Goal: Task Accomplishment & Management: Use online tool/utility

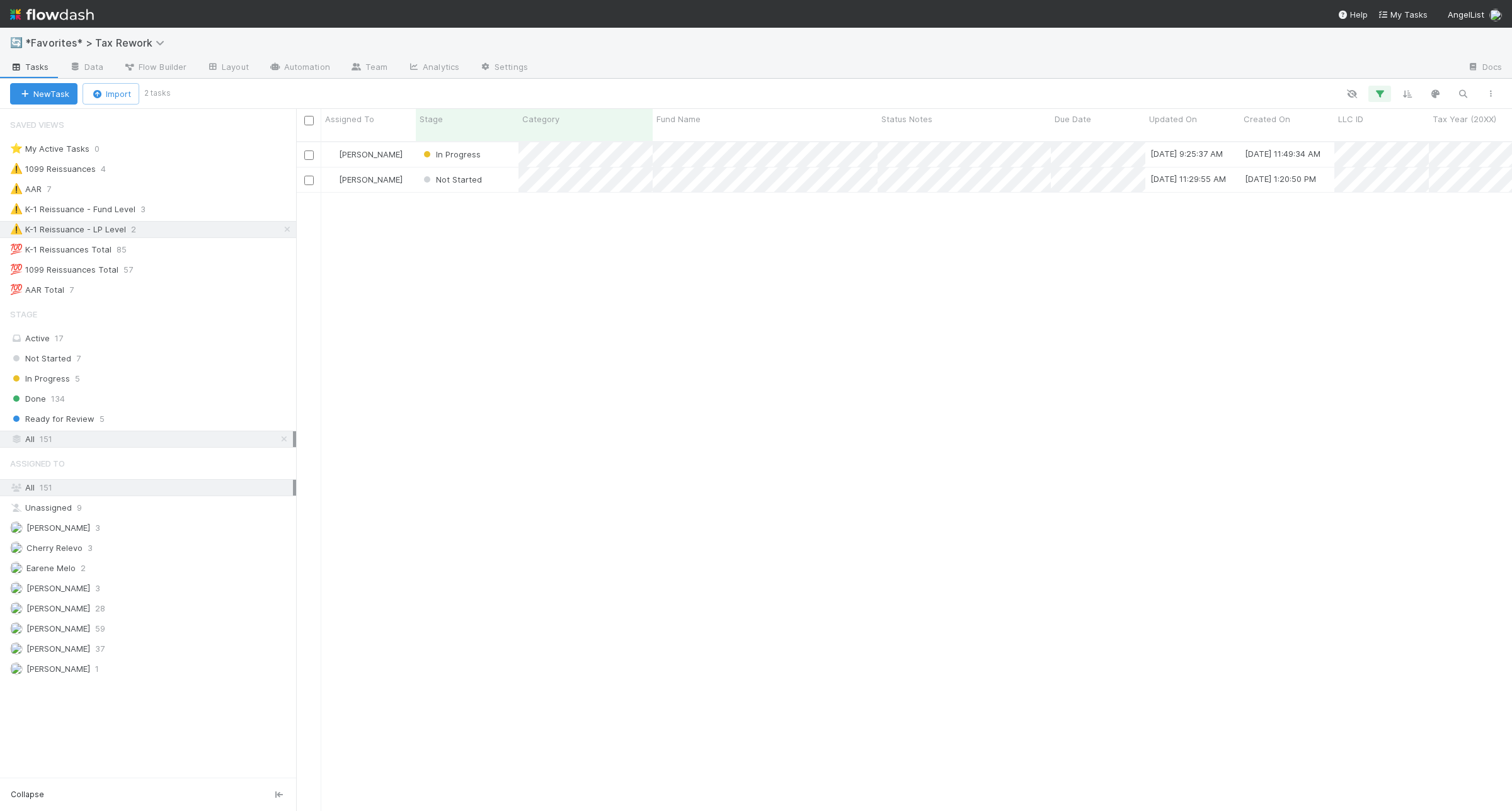
scroll to position [668, 1204]
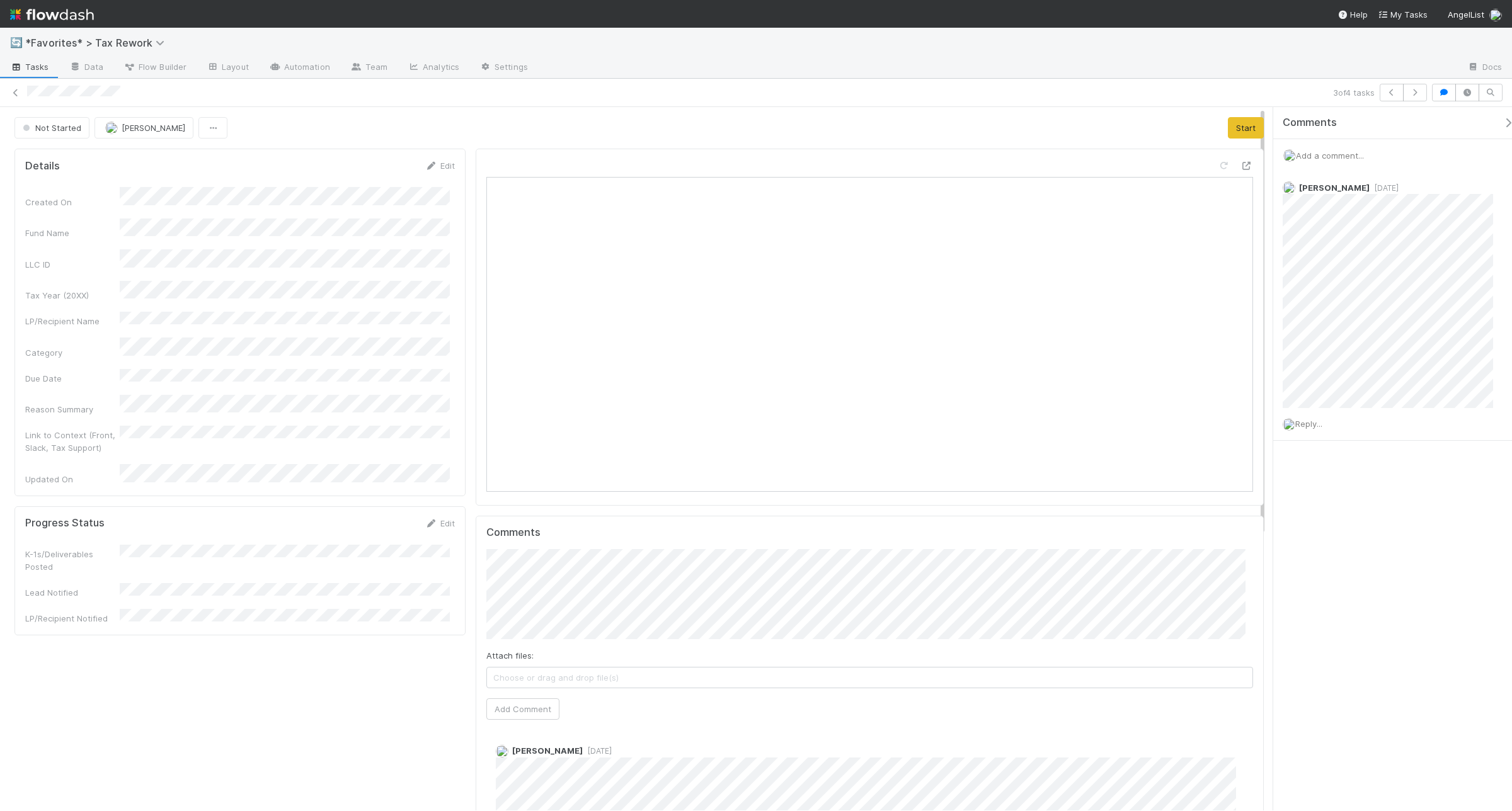
click at [1337, 156] on span "Add a comment..." at bounding box center [1330, 155] width 68 height 10
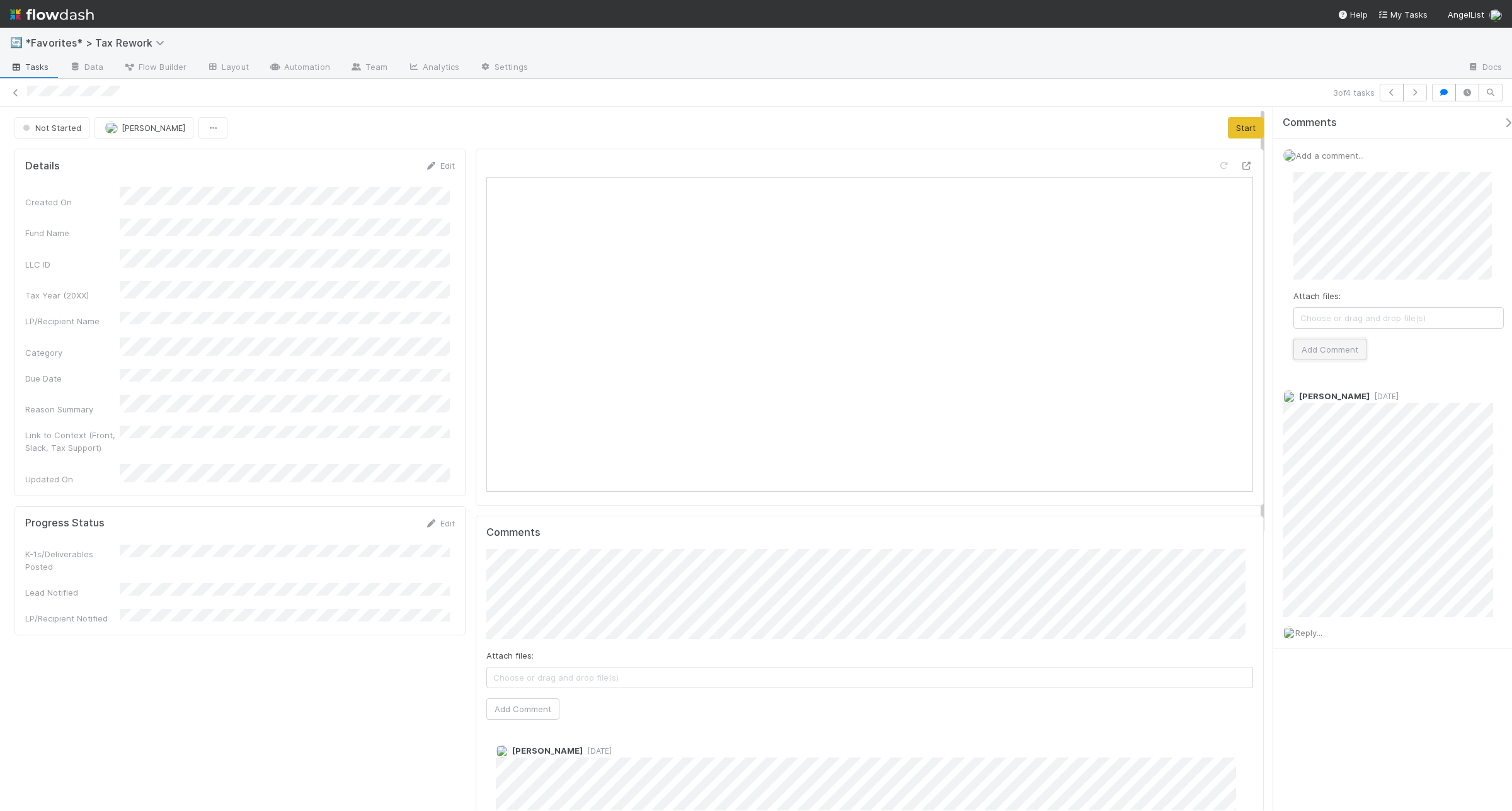
click at [1356, 350] on button "Add Comment" at bounding box center [1330, 349] width 73 height 22
click at [1228, 124] on button "Start" at bounding box center [1246, 128] width 36 height 22
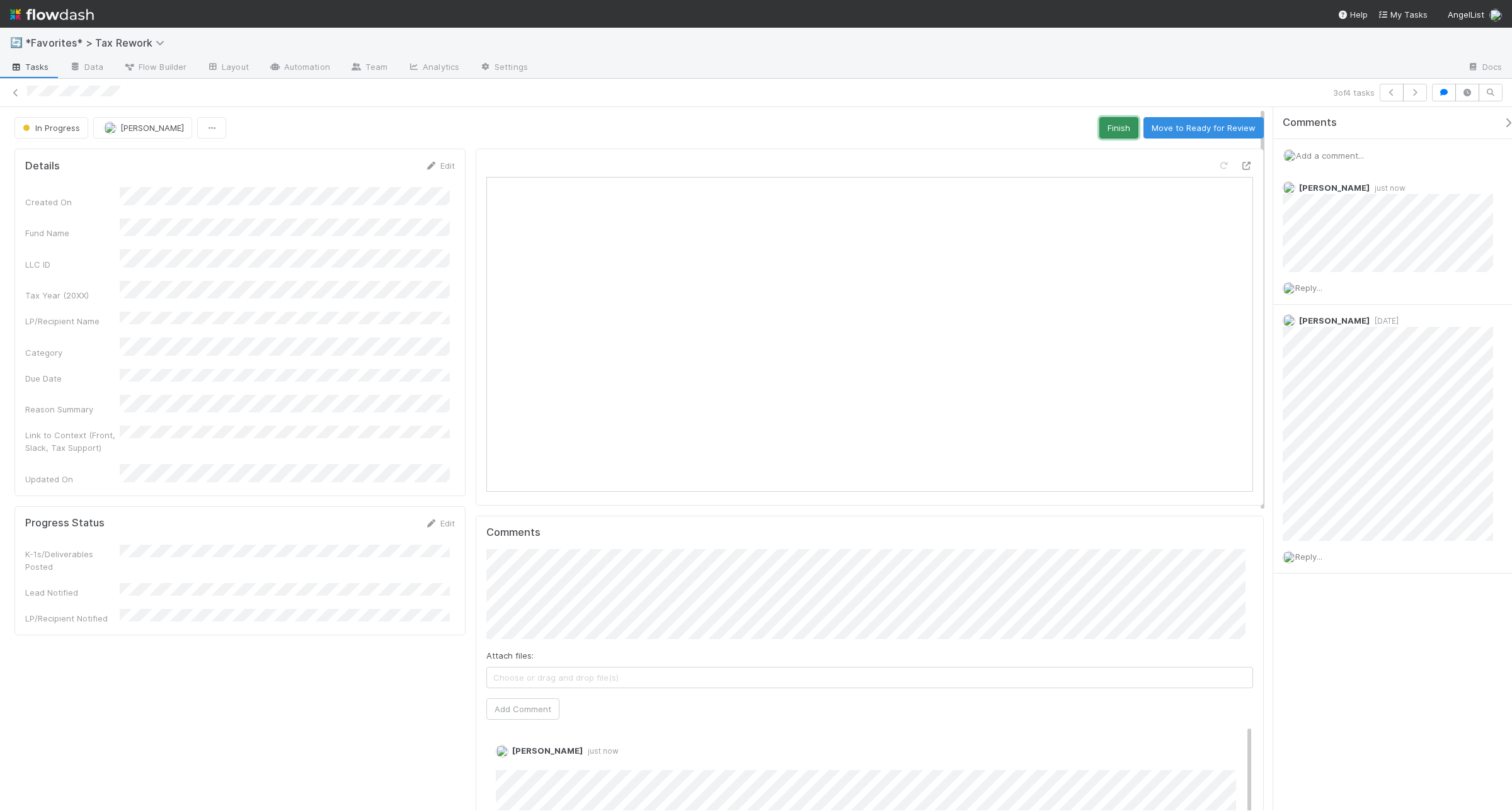
click at [1100, 131] on button "Finish" at bounding box center [1119, 128] width 39 height 22
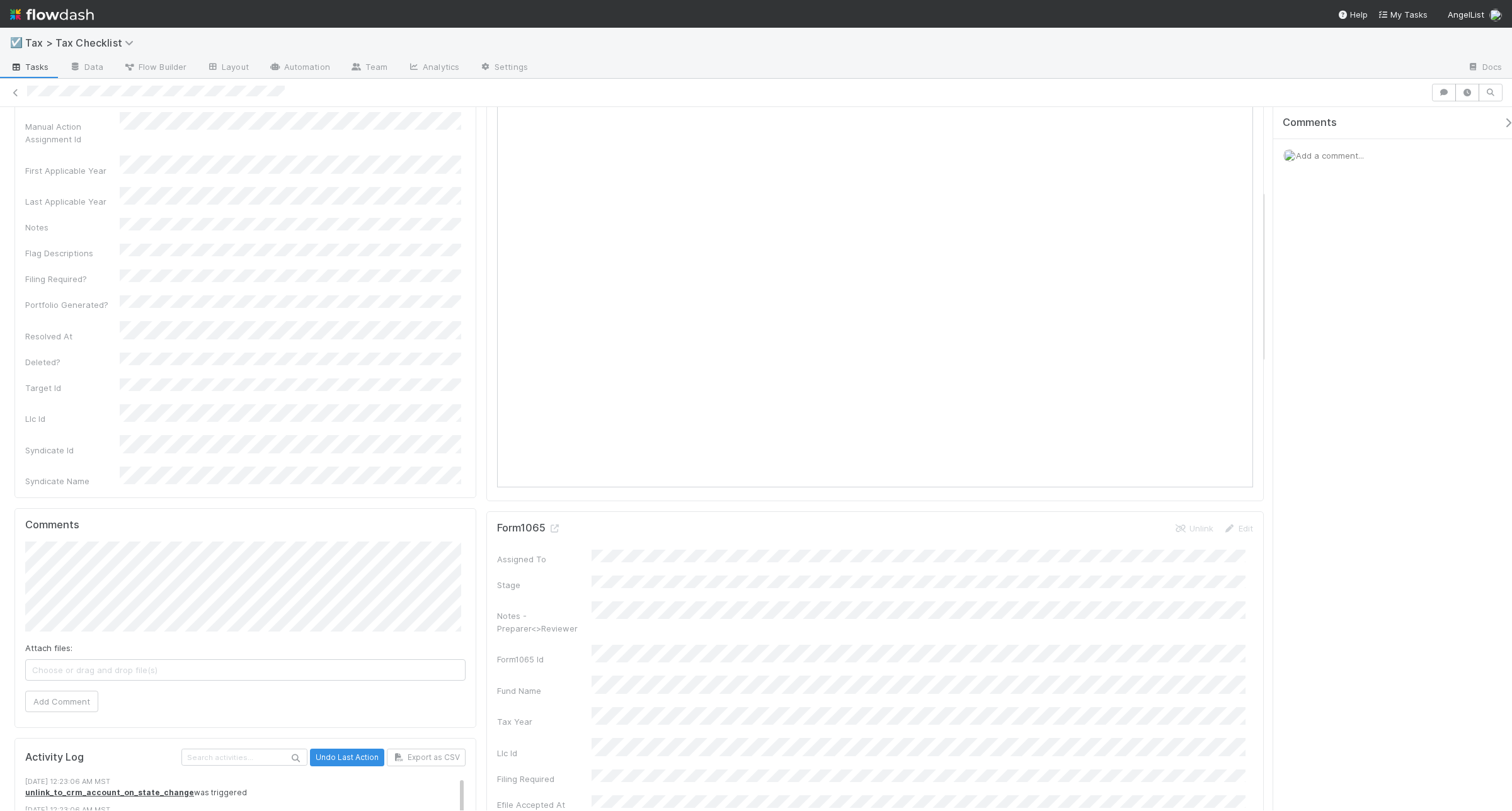
scroll to position [315, 0]
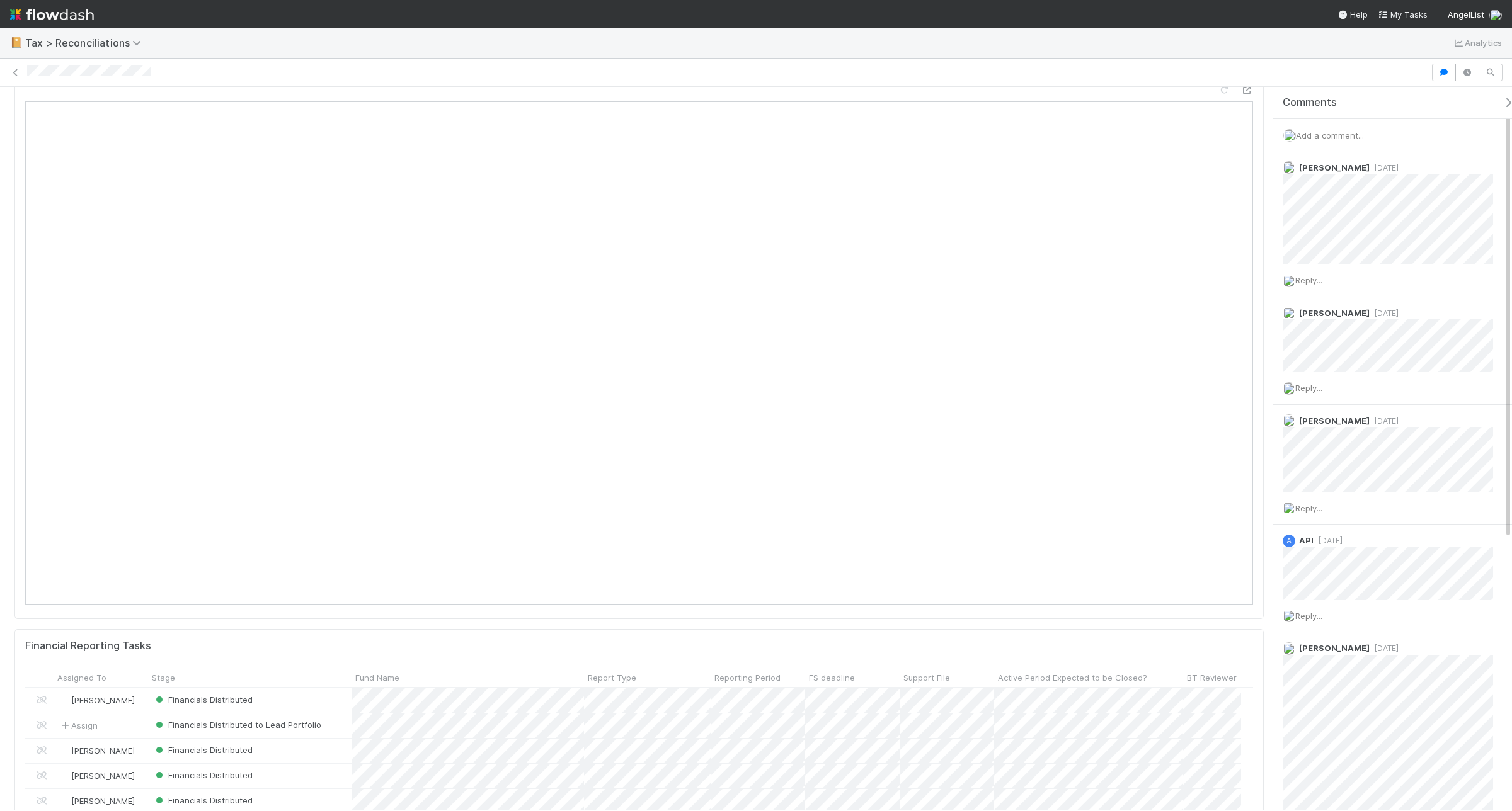
scroll to position [78, 0]
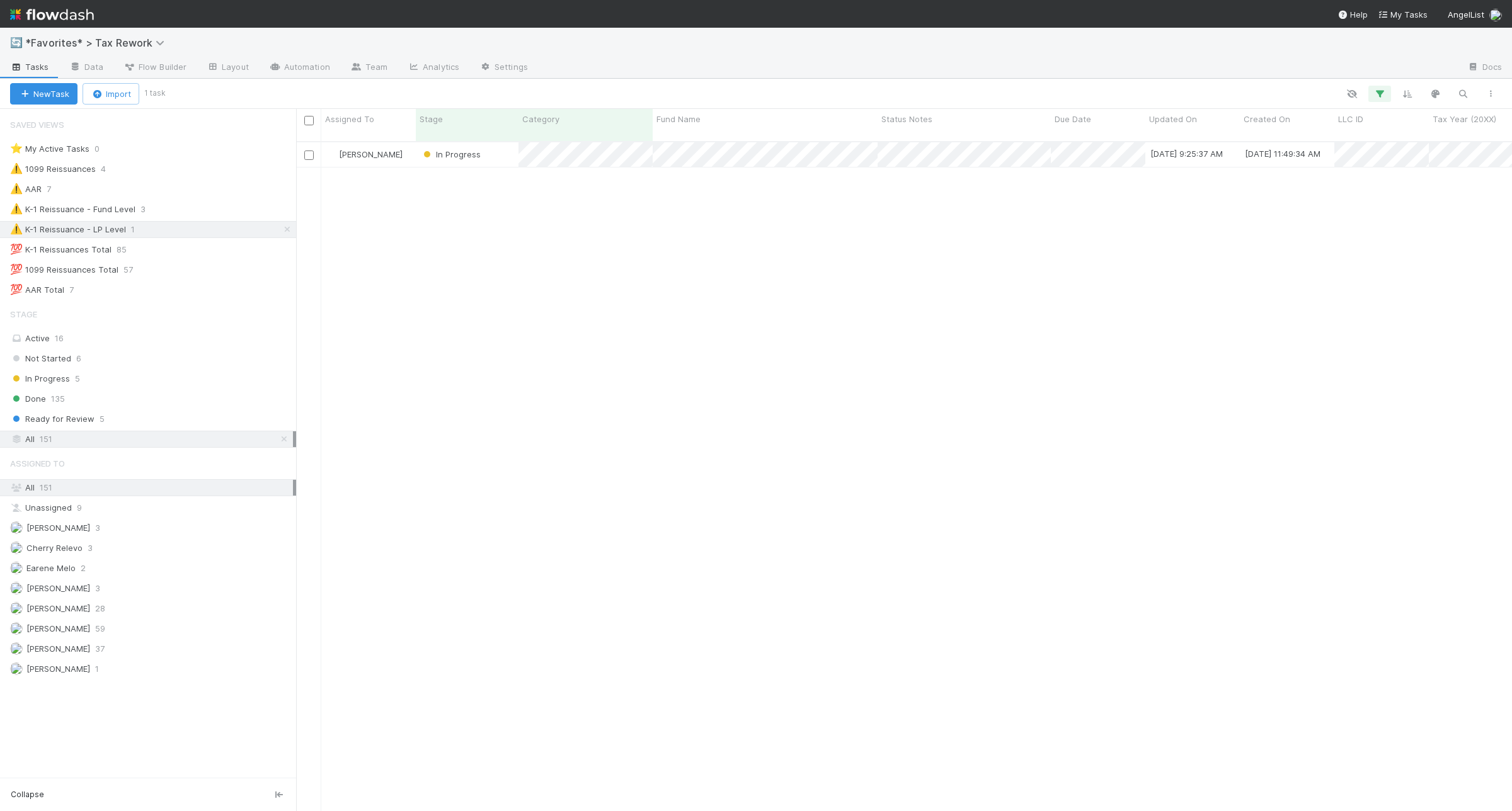
scroll to position [668, 1204]
click at [187, 205] on div "⚠️ K-1 Reissuance - Fund Level 3" at bounding box center [152, 209] width 286 height 16
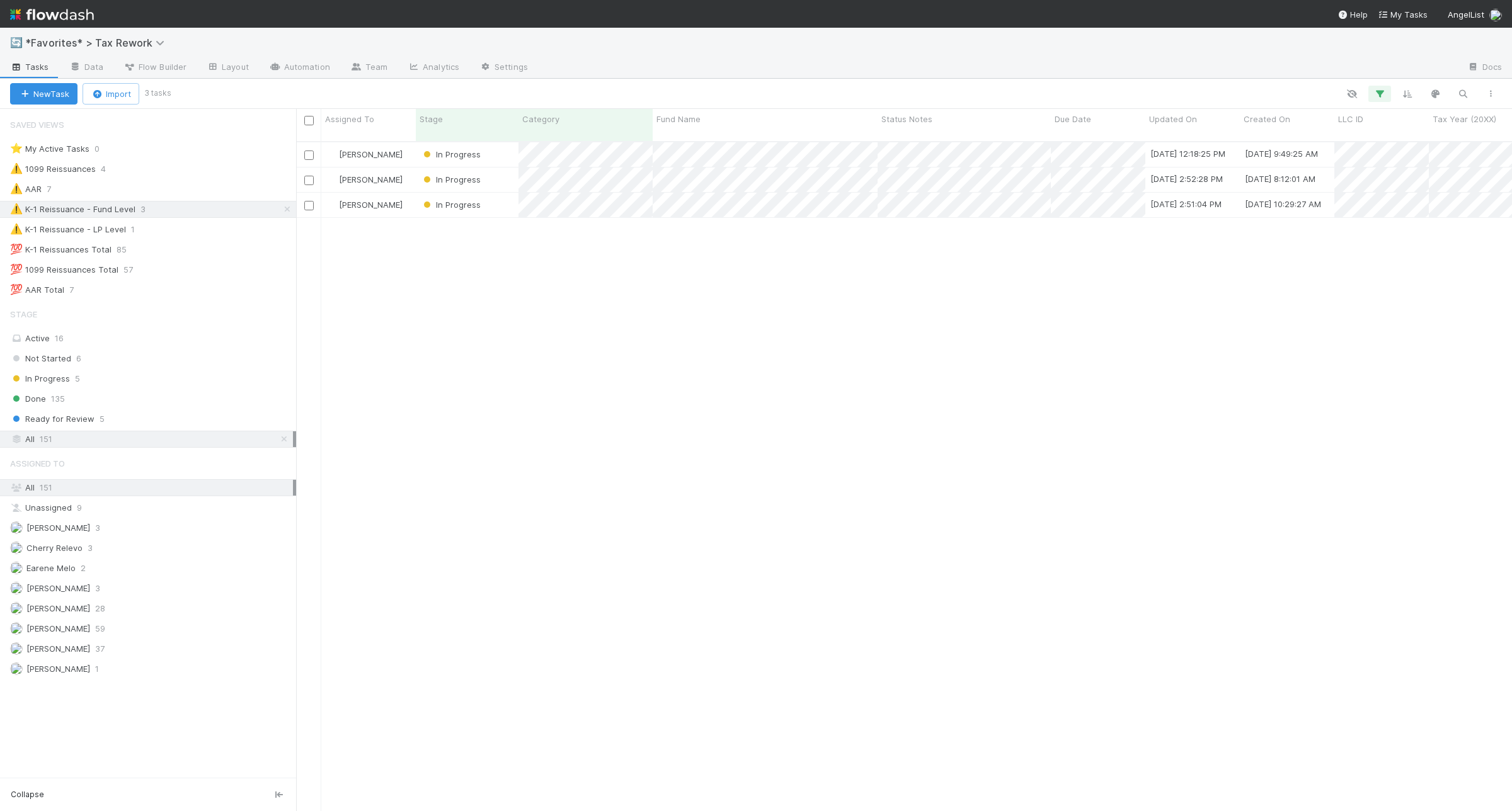
scroll to position [668, 1204]
